Goal: Task Accomplishment & Management: Complete application form

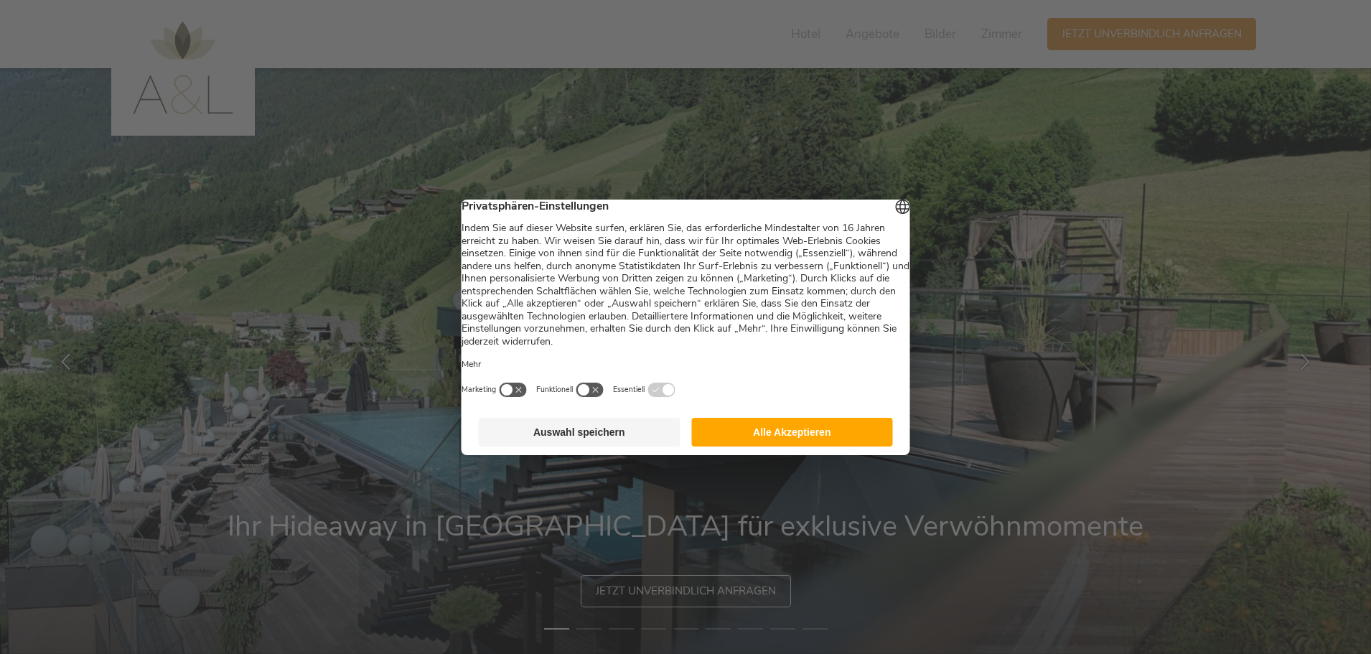
click at [764, 447] on button "Alle Akzeptieren" at bounding box center [792, 432] width 202 height 29
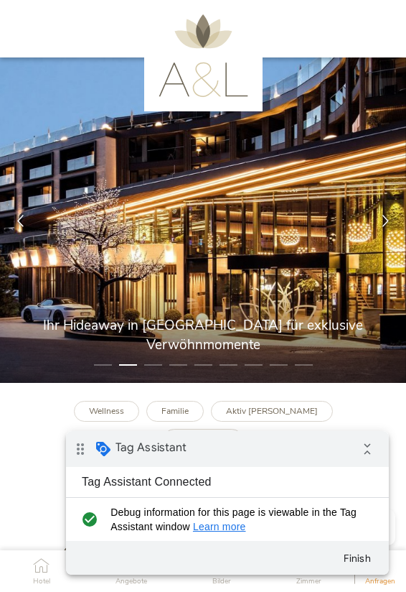
click at [370, 447] on icon "collapse_all" at bounding box center [367, 448] width 29 height 29
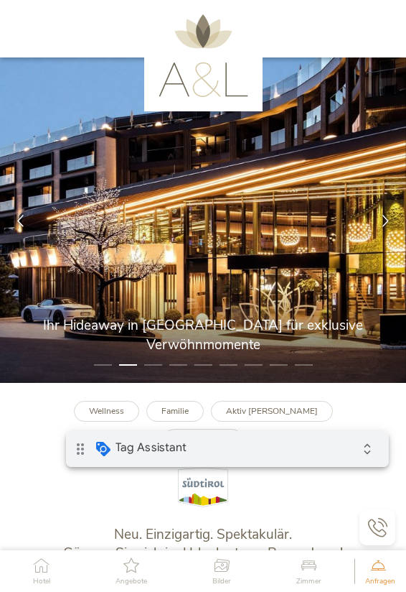
click at [380, 536] on icon at bounding box center [377, 527] width 19 height 19
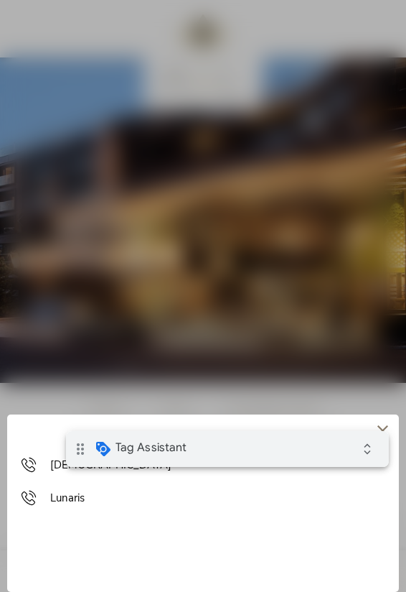
click at [47, 466] on link "[DEMOGRAPHIC_DATA]" at bounding box center [203, 464] width 363 height 15
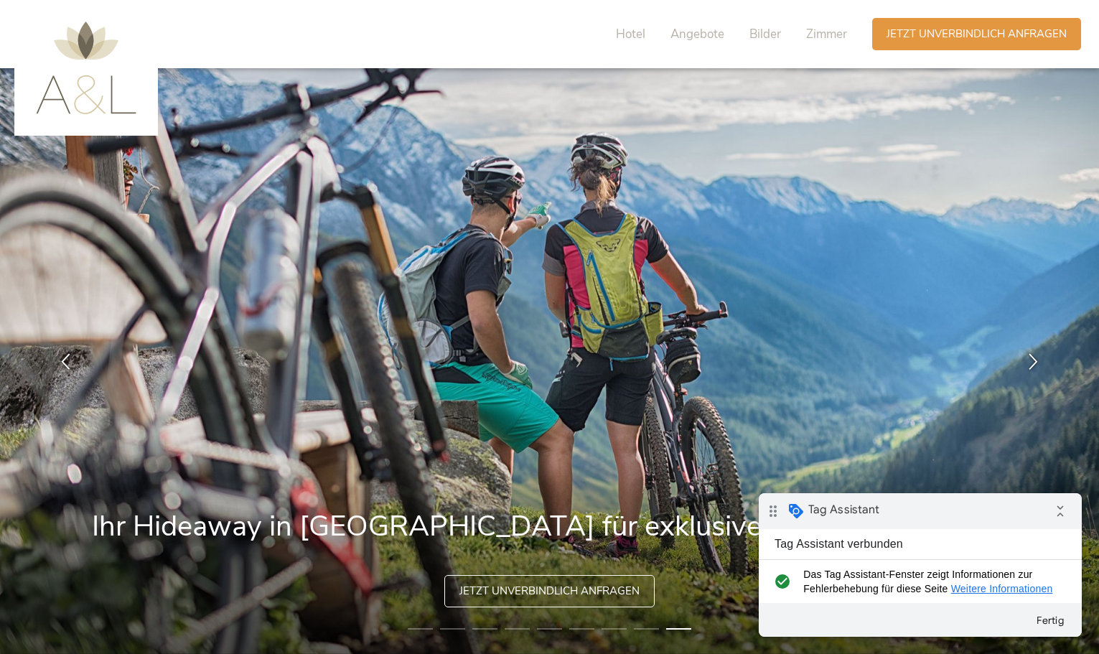
click at [1009, 48] on div "Anfragen Jetzt unverbindlich anfragen" at bounding box center [976, 33] width 209 height 32
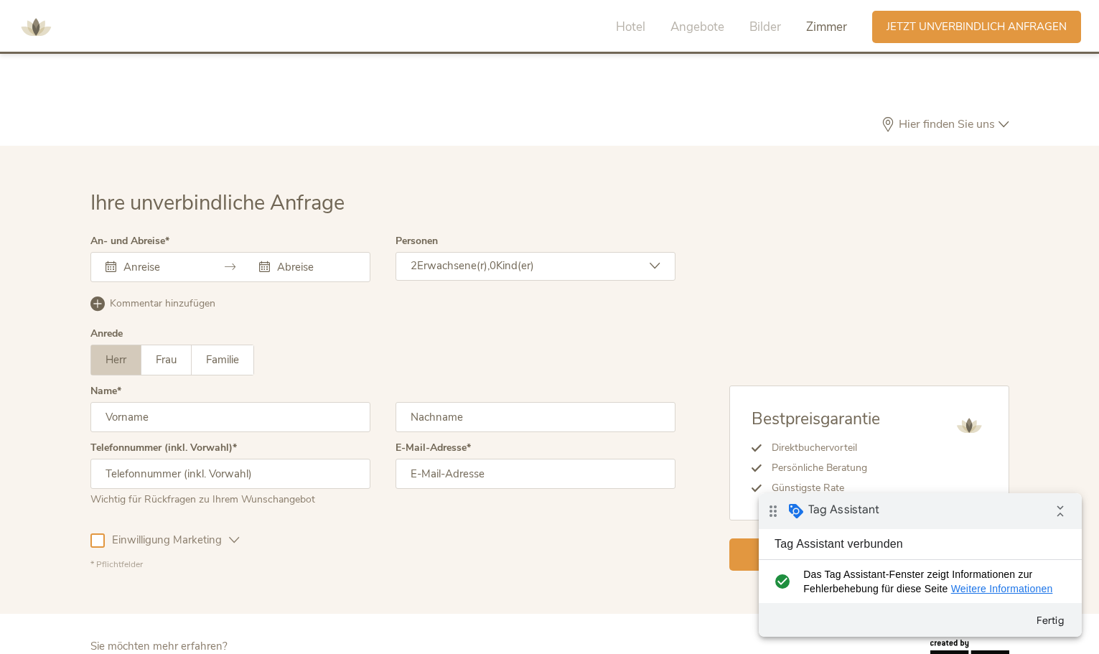
scroll to position [4297, 0]
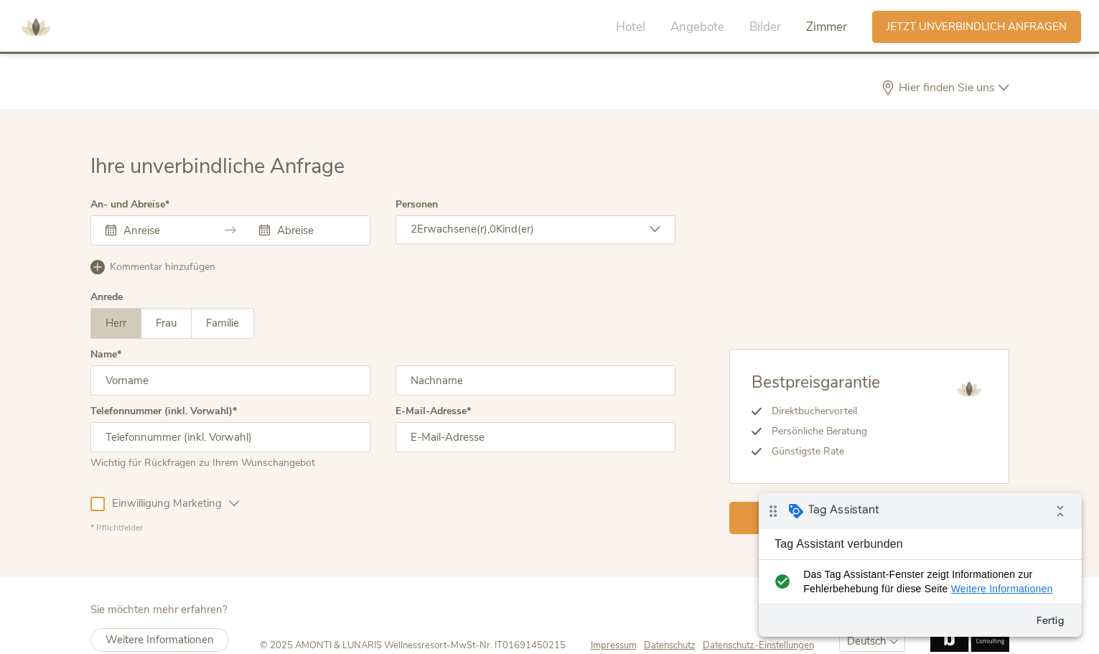
click at [149, 223] on input "text" at bounding box center [161, 230] width 82 height 14
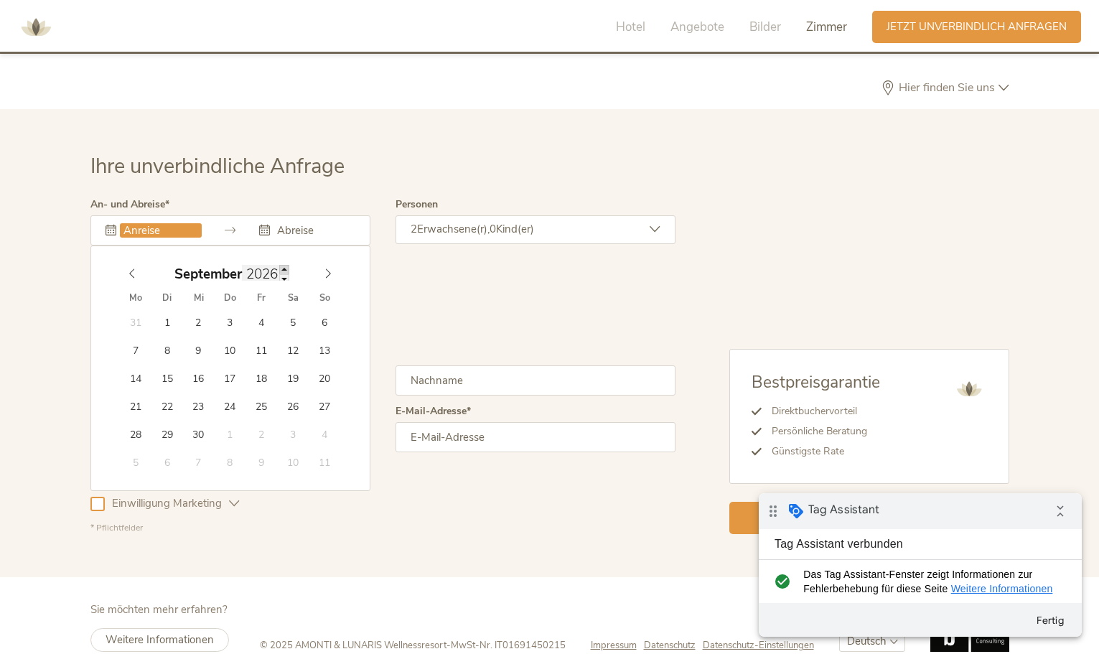
click at [282, 265] on span at bounding box center [284, 269] width 10 height 9
type input "2027"
click at [282, 265] on span at bounding box center [284, 269] width 10 height 9
type input "[DATE]"
type input "2027"
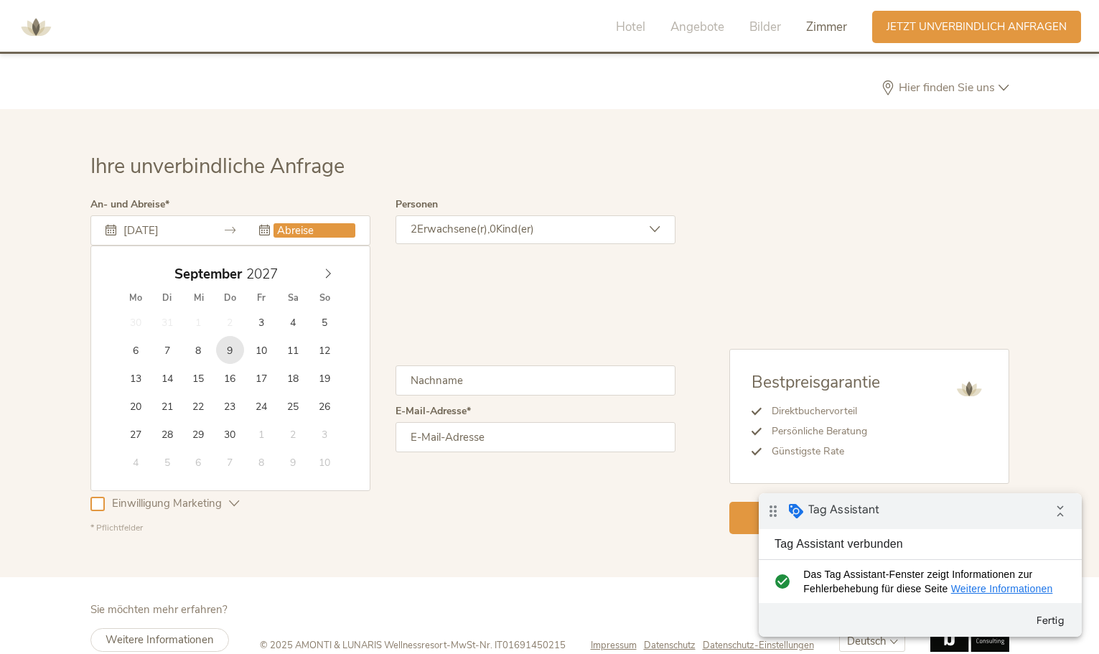
type input "[DATE]"
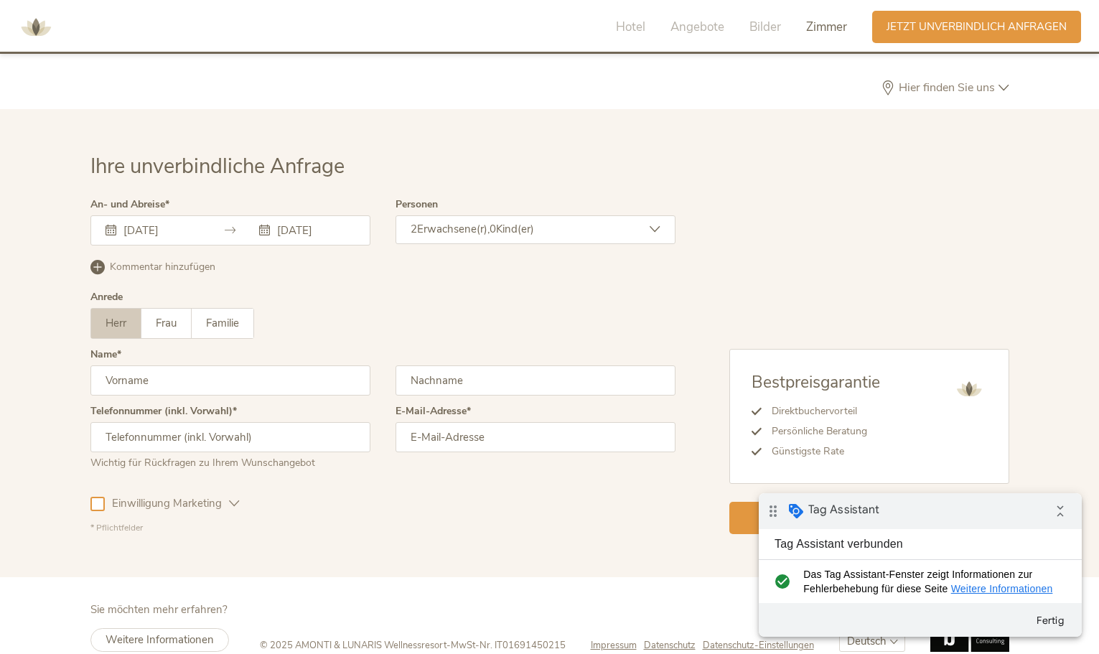
click at [144, 260] on span "Kommentar hinzufügen" at bounding box center [163, 267] width 106 height 14
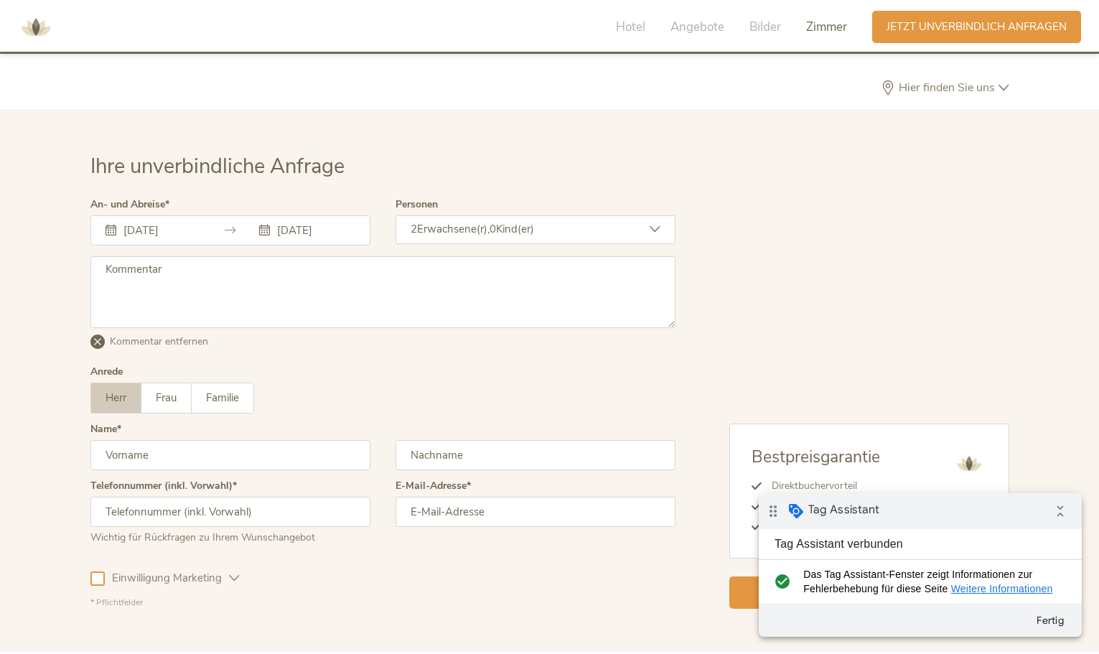
click at [175, 260] on textarea at bounding box center [382, 292] width 585 height 72
type textarea "test, bitte ignorieren"
click at [162, 440] on input "text" at bounding box center [230, 455] width 280 height 30
type input "test"
type input "Brandnamic"
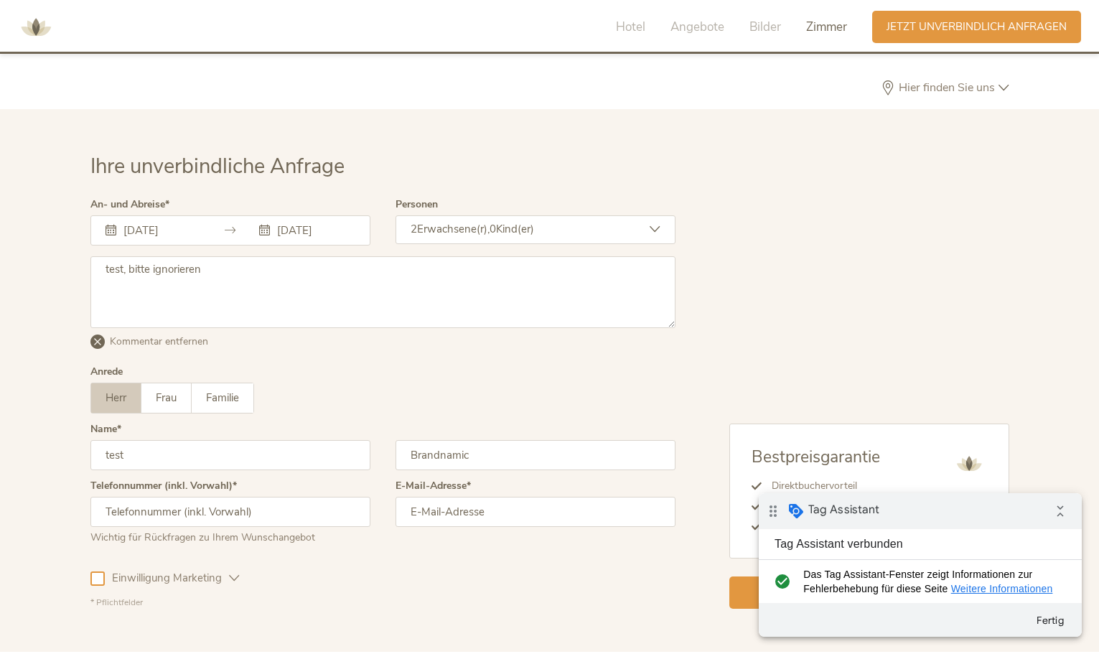
type input "047100000"
type input "[EMAIL_ADDRESS][DOMAIN_NAME]"
click at [103, 564] on div "Einwilligung Marketing" at bounding box center [164, 576] width 149 height 42
click at [100, 571] on div at bounding box center [97, 578] width 14 height 14
click at [737, 575] on div "Jetzt unverbindlich anfragen" at bounding box center [869, 591] width 280 height 32
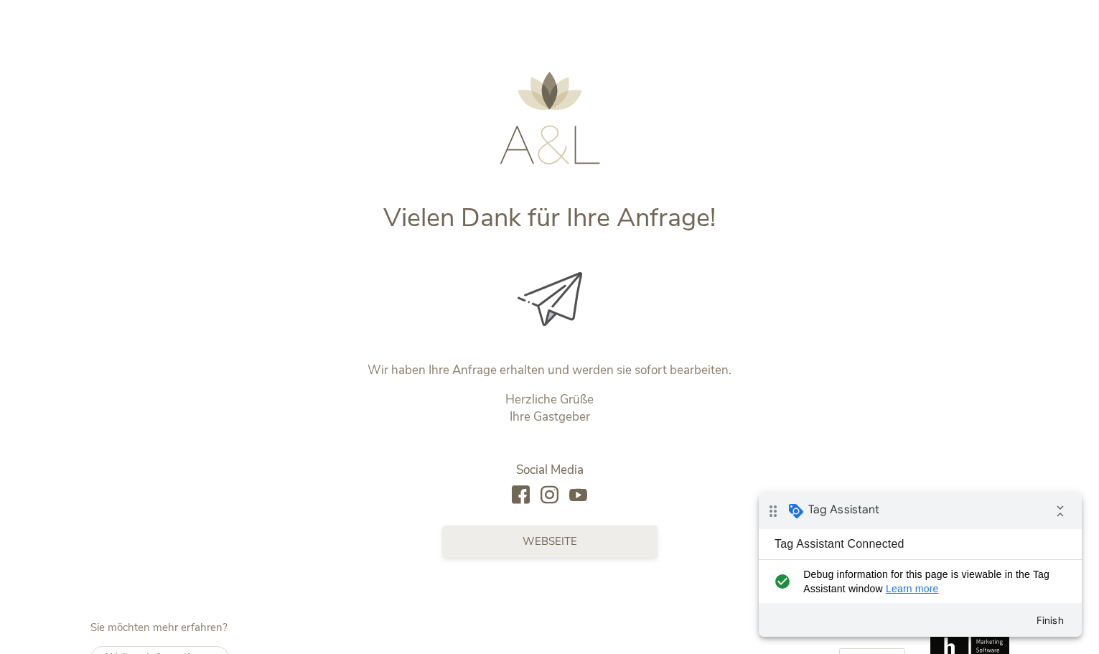
click at [571, 550] on link "Webseite" at bounding box center [549, 542] width 215 height 32
